Goal: Information Seeking & Learning: Learn about a topic

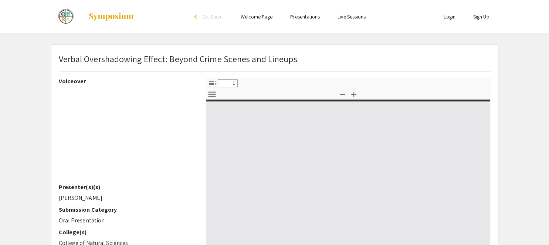
select select "custom"
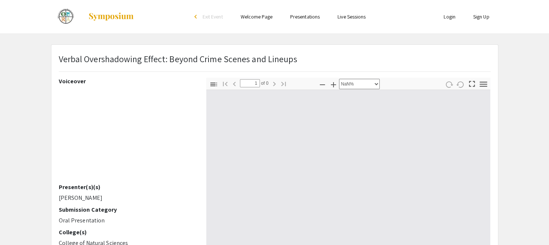
type input "0"
select select "custom"
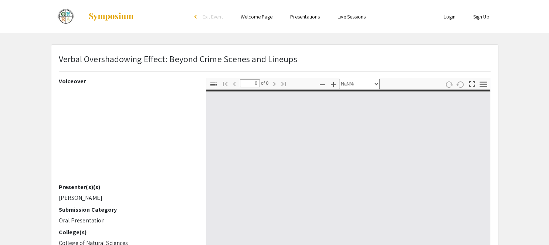
type input "1"
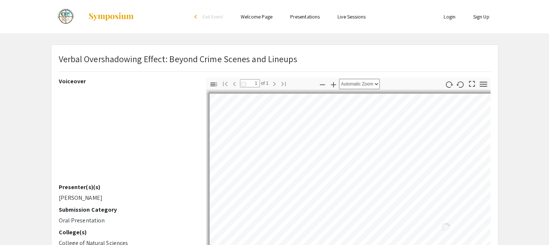
select select "auto"
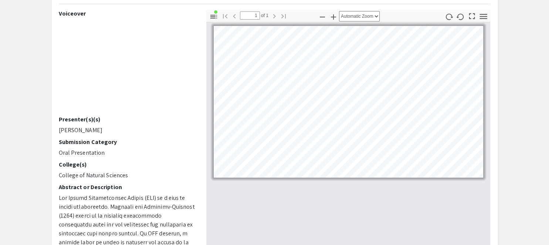
scroll to position [60, 0]
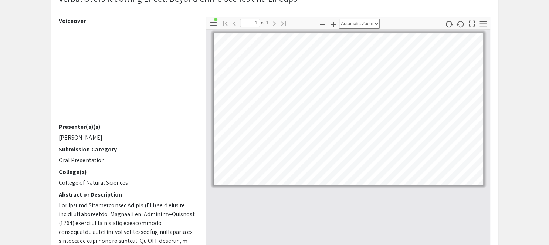
click at [315, 206] on div at bounding box center [348, 153] width 285 height 247
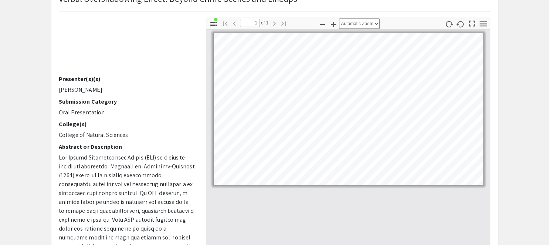
scroll to position [0, 0]
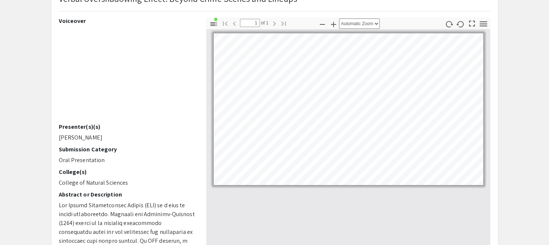
click at [405, 6] on div "Verbal Overshadowing Effect: Beyond Crime Scenes and Lineups" at bounding box center [274, 5] width 443 height 26
click at [213, 23] on icon "button" at bounding box center [213, 24] width 9 height 9
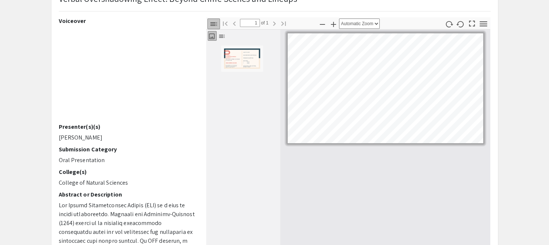
click at [213, 23] on icon "button" at bounding box center [213, 24] width 9 height 9
